Goal: Task Accomplishment & Management: Manage account settings

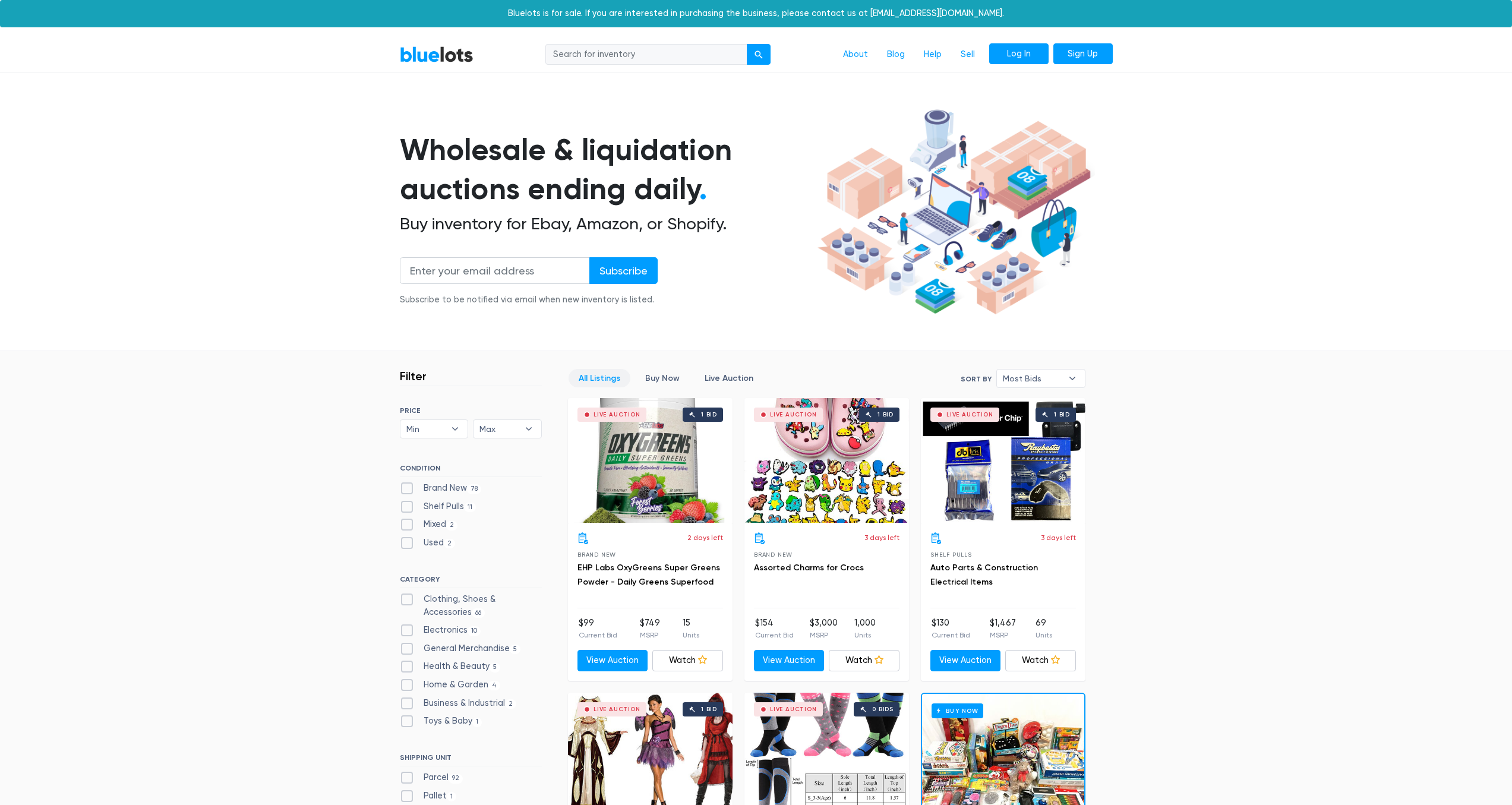
click at [1017, 60] on link "Log In" at bounding box center [1019, 53] width 59 height 21
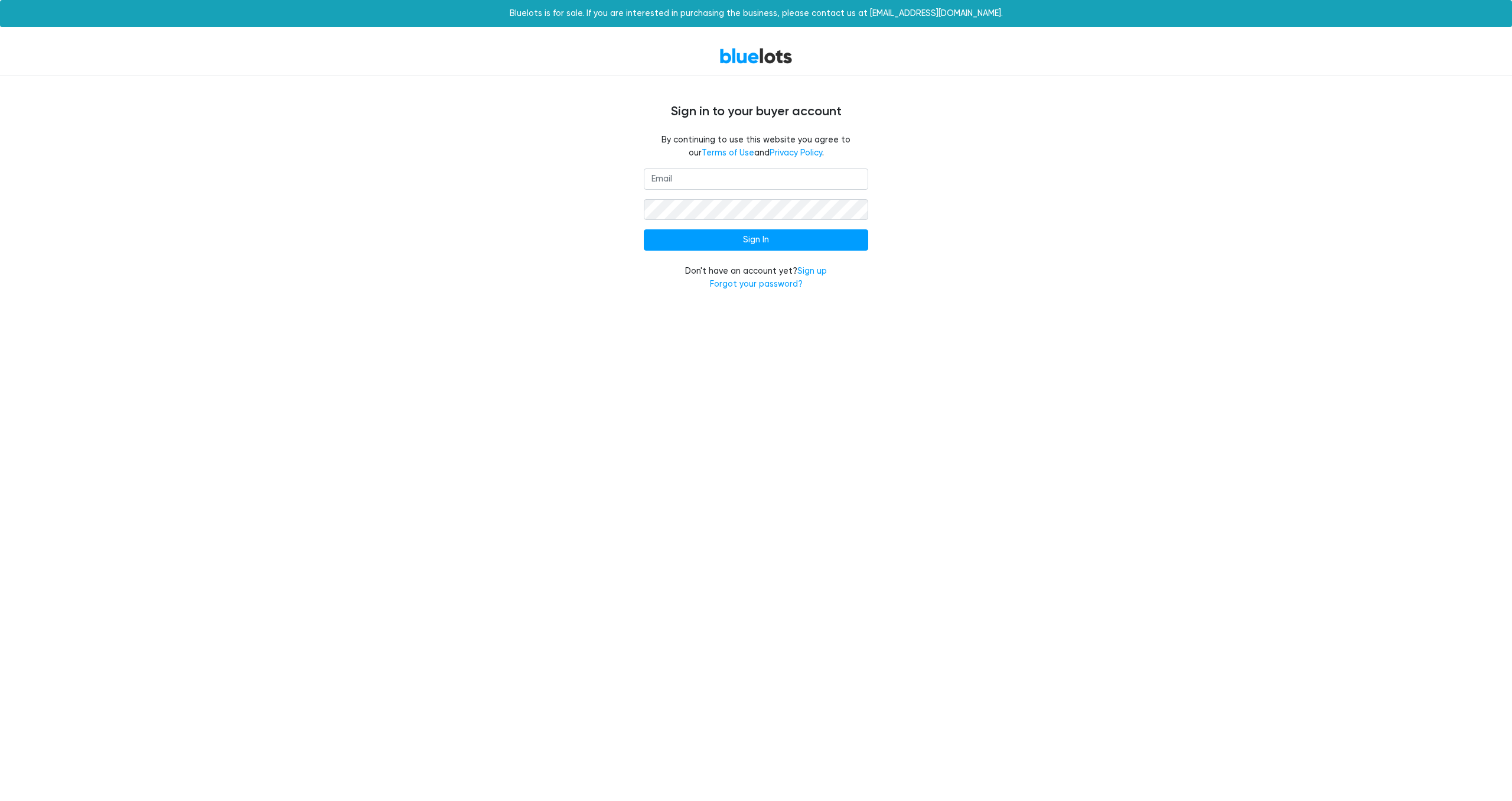
click at [774, 178] on input "email" at bounding box center [756, 179] width 224 height 21
click at [1071, 214] on div "Sign In Don't have an account yet? Sign up Forgot your password?" at bounding box center [756, 237] width 726 height 136
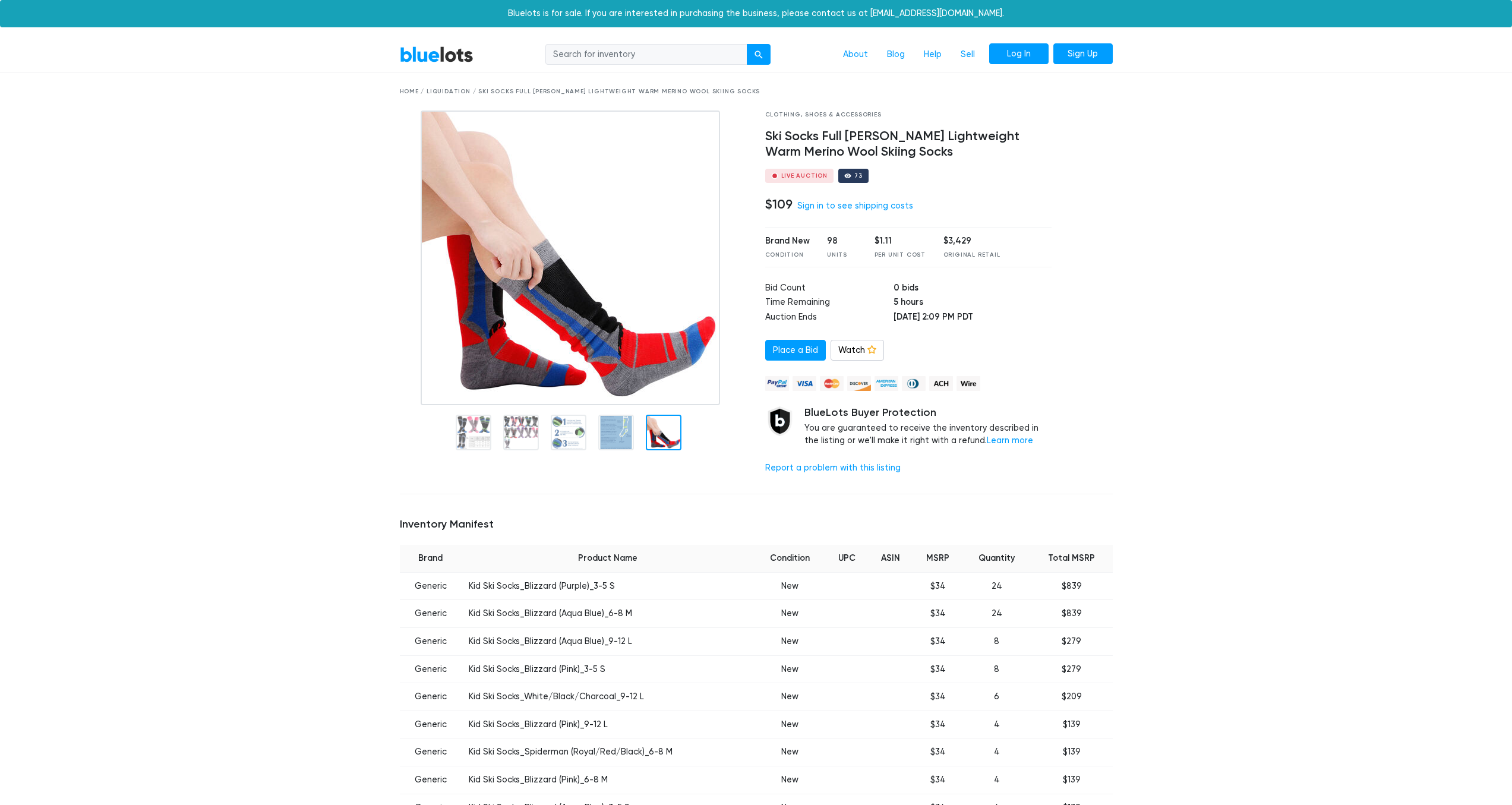
click at [1013, 58] on link "Log In" at bounding box center [1019, 53] width 59 height 21
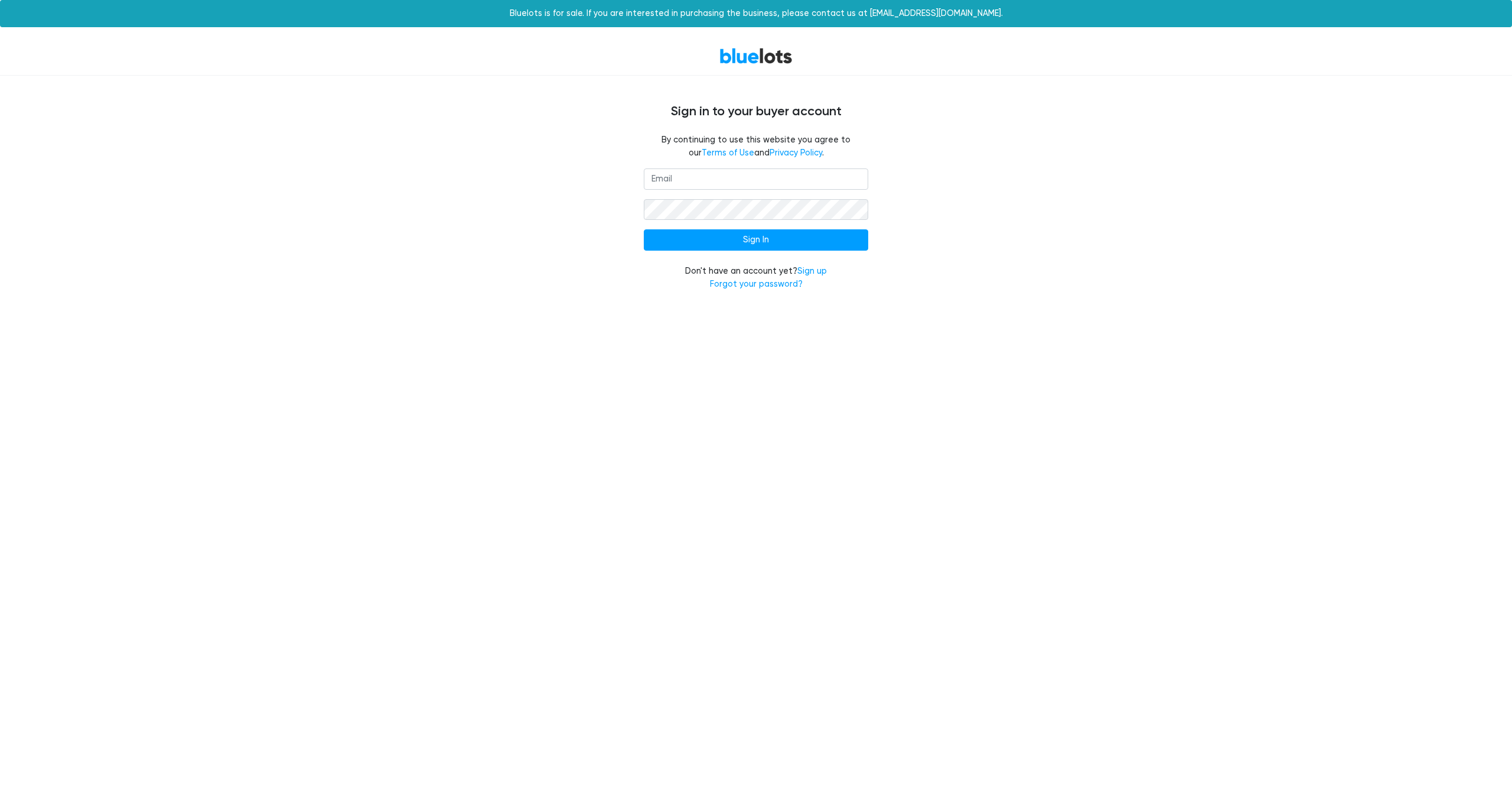
click at [669, 179] on input "email" at bounding box center [756, 179] width 224 height 21
type input "[EMAIL_ADDRESS][DOMAIN_NAME]"
click at [734, 288] on link "Forgot your password?" at bounding box center [756, 284] width 93 height 10
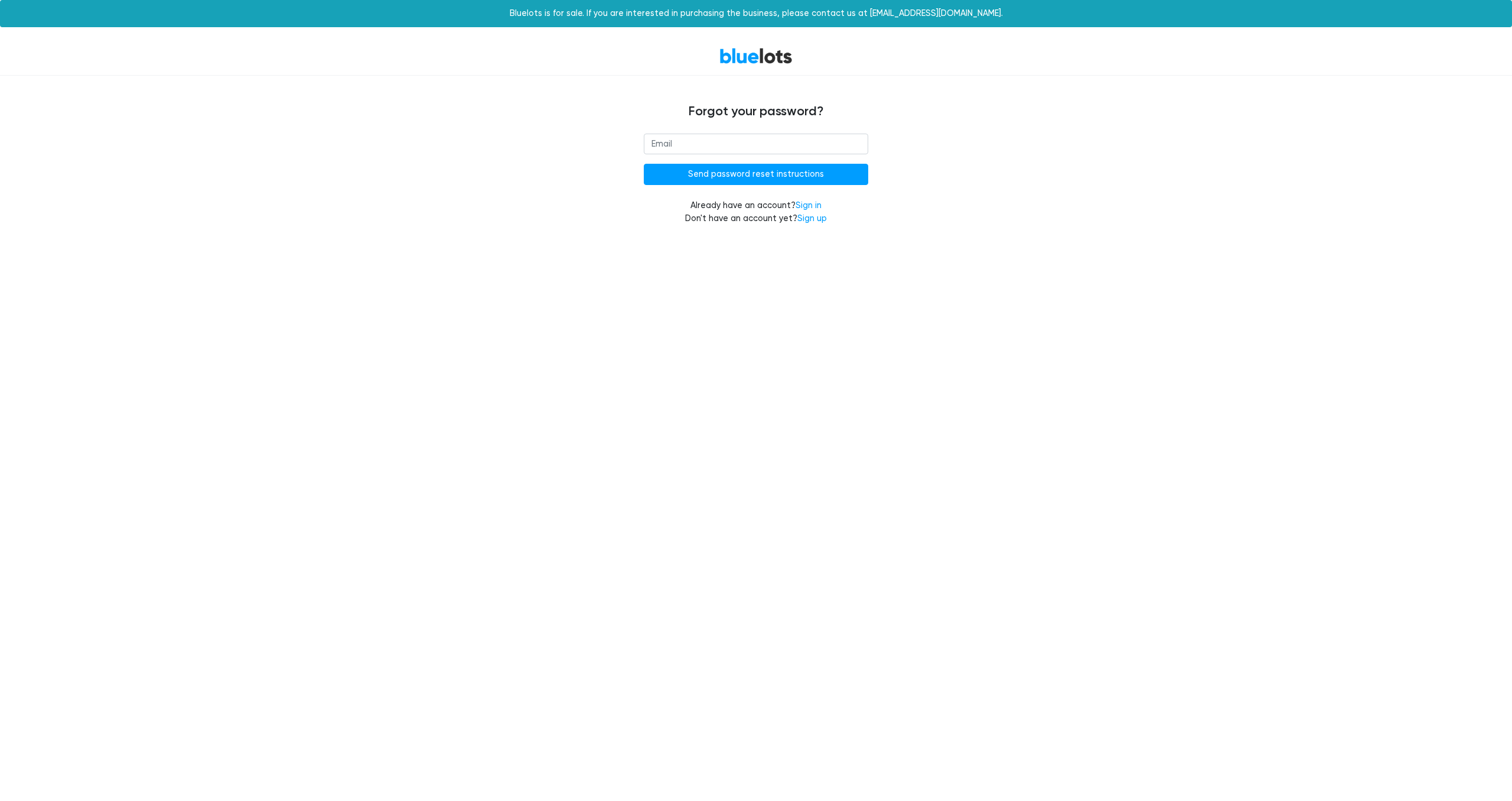
click at [713, 142] on input "email" at bounding box center [756, 144] width 224 height 21
type input "[EMAIL_ADDRESS][DOMAIN_NAME]"
click at [745, 178] on input "Send password reset instructions" at bounding box center [756, 174] width 224 height 21
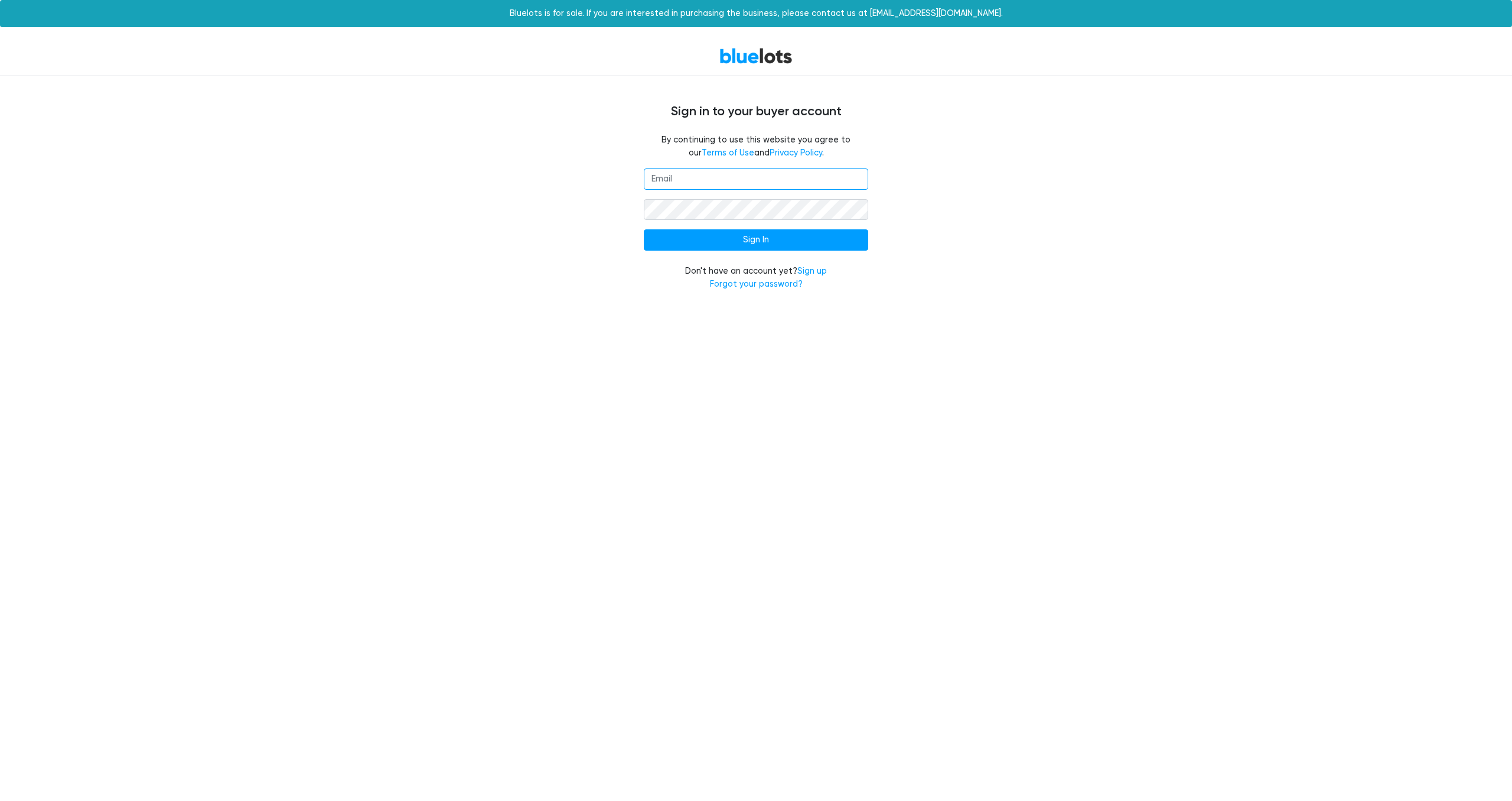
click at [703, 184] on input "email" at bounding box center [756, 179] width 224 height 21
type input "aanchy45@gmail.com"
click at [752, 282] on link "Forgot your password?" at bounding box center [756, 284] width 93 height 10
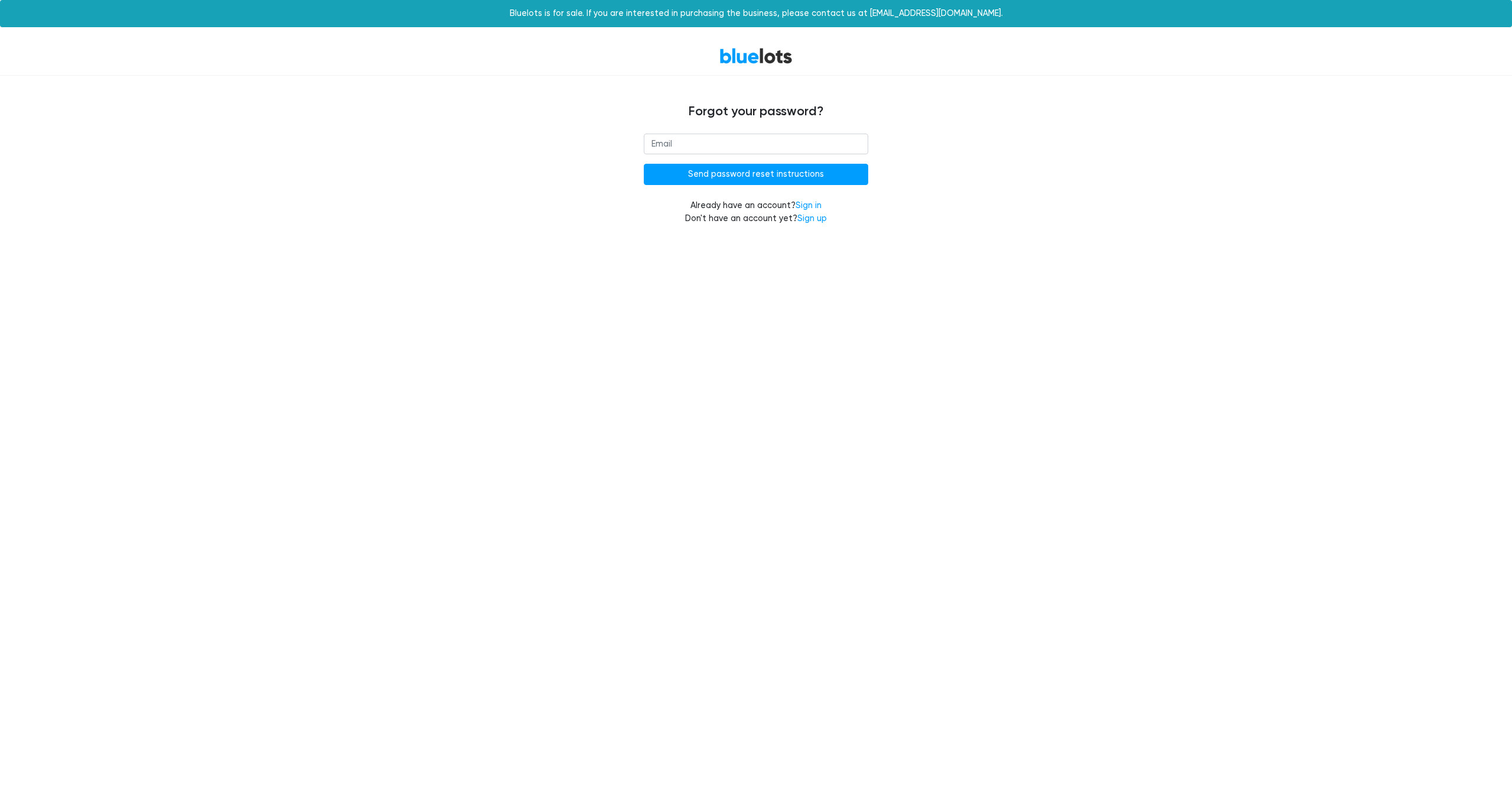
click at [704, 136] on input "email" at bounding box center [756, 144] width 224 height 21
type input "[EMAIL_ADDRESS][DOMAIN_NAME]"
click at [748, 177] on input "Send password reset instructions" at bounding box center [756, 174] width 224 height 21
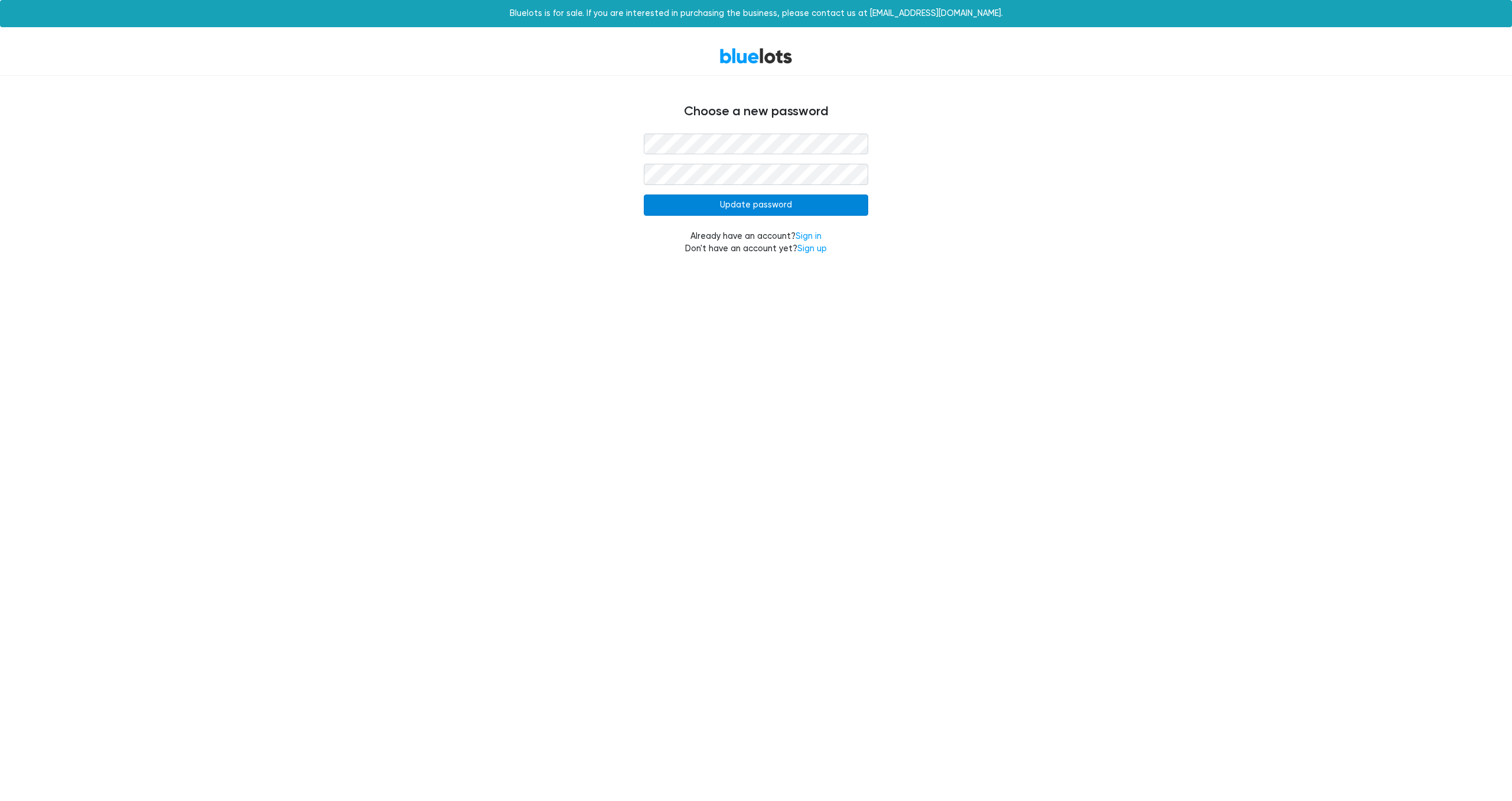
click at [777, 207] on input "Update password" at bounding box center [756, 205] width 224 height 21
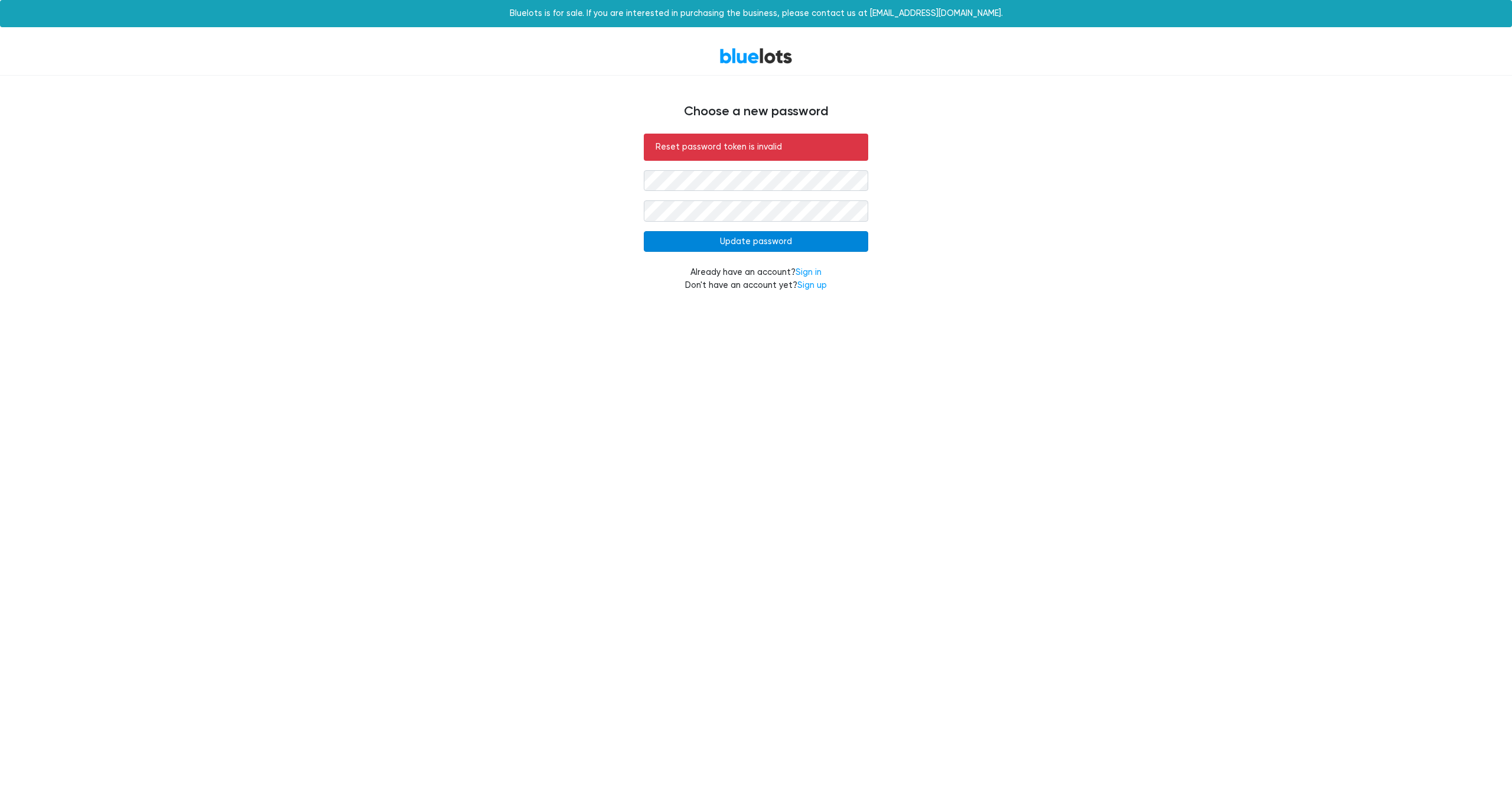
click at [745, 244] on input "Update password" at bounding box center [756, 241] width 224 height 21
